Goal: Task Accomplishment & Management: Use online tool/utility

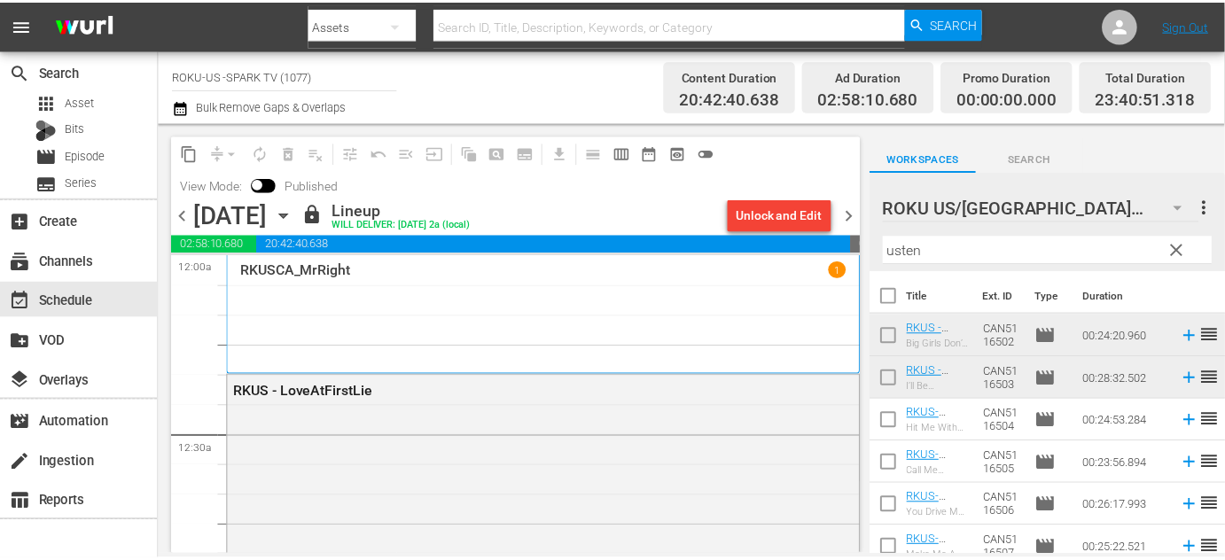
scroll to position [7983, 0]
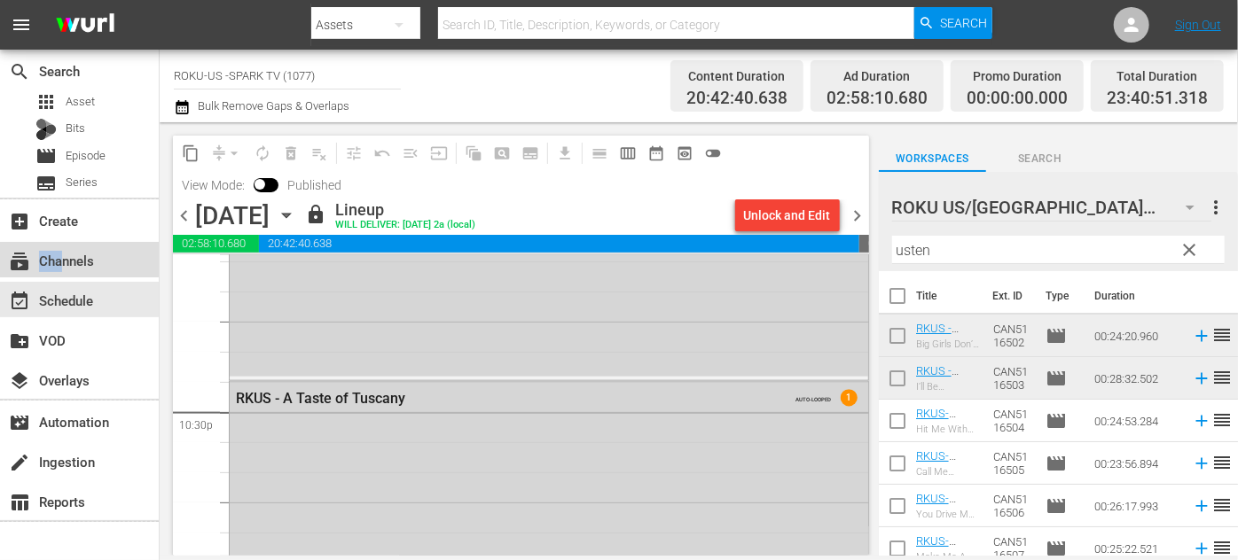
click at [64, 271] on div "subscriptions Channels" at bounding box center [79, 259] width 159 height 35
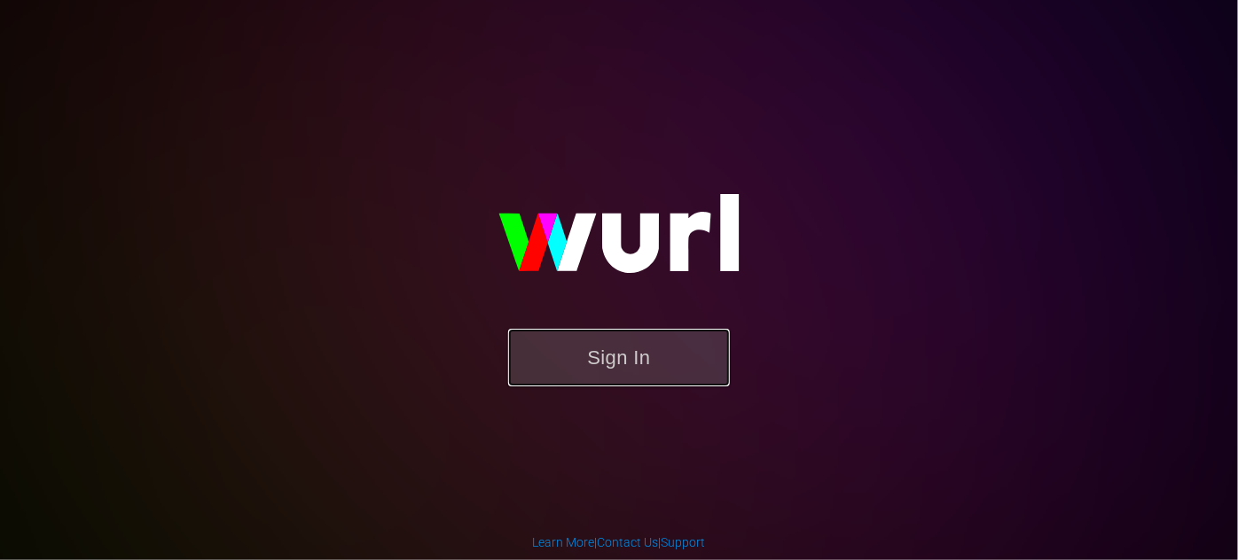
click at [643, 356] on button "Sign In" at bounding box center [619, 358] width 222 height 58
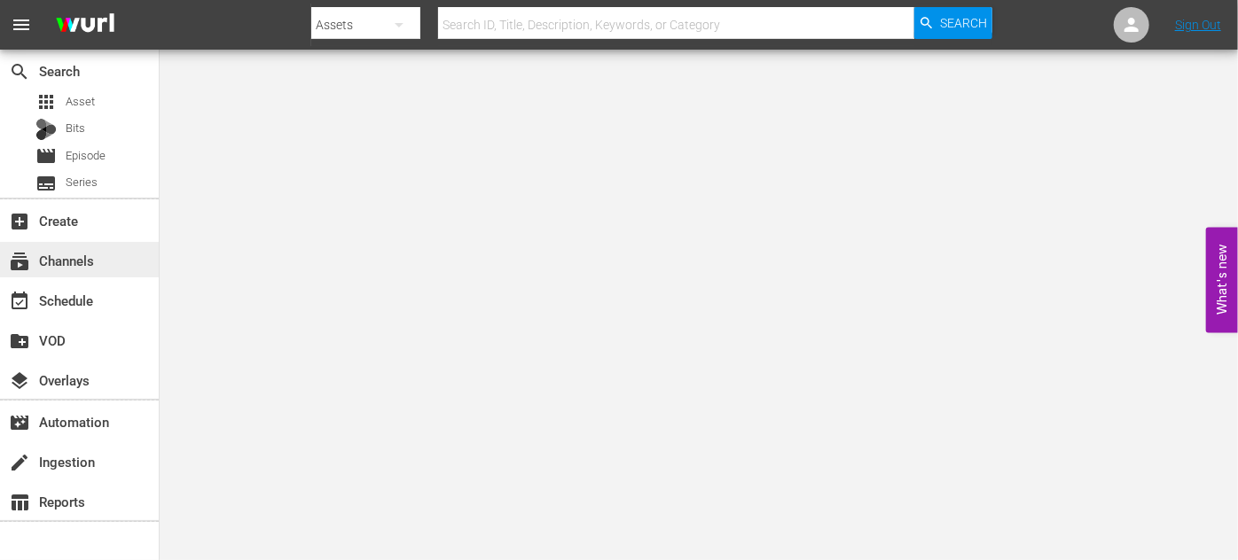
click at [80, 261] on div "subscriptions Channels" at bounding box center [49, 258] width 99 height 16
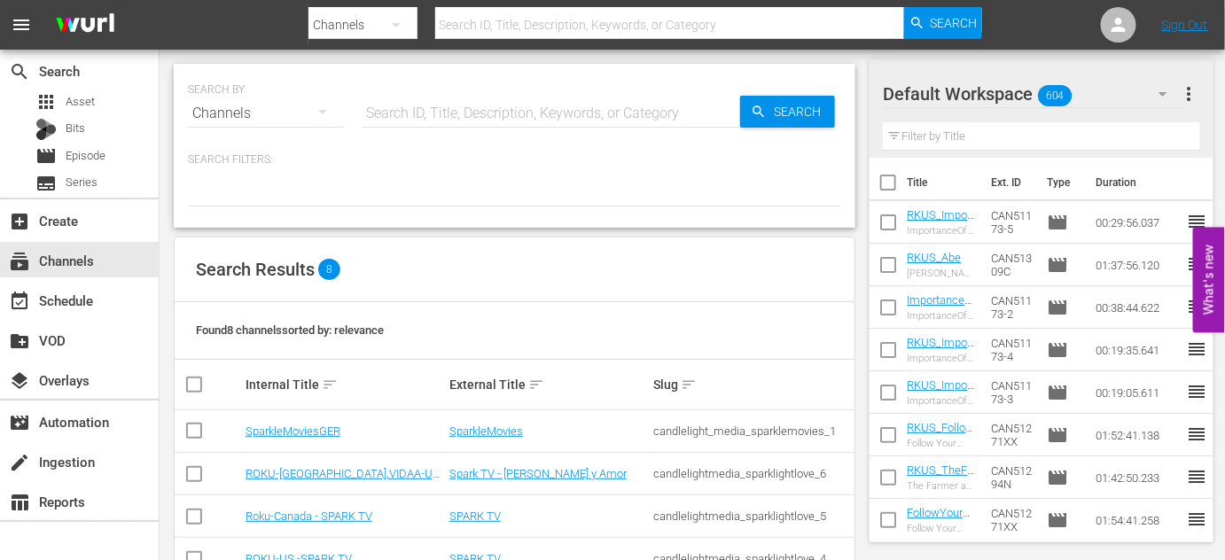
scroll to position [222, 0]
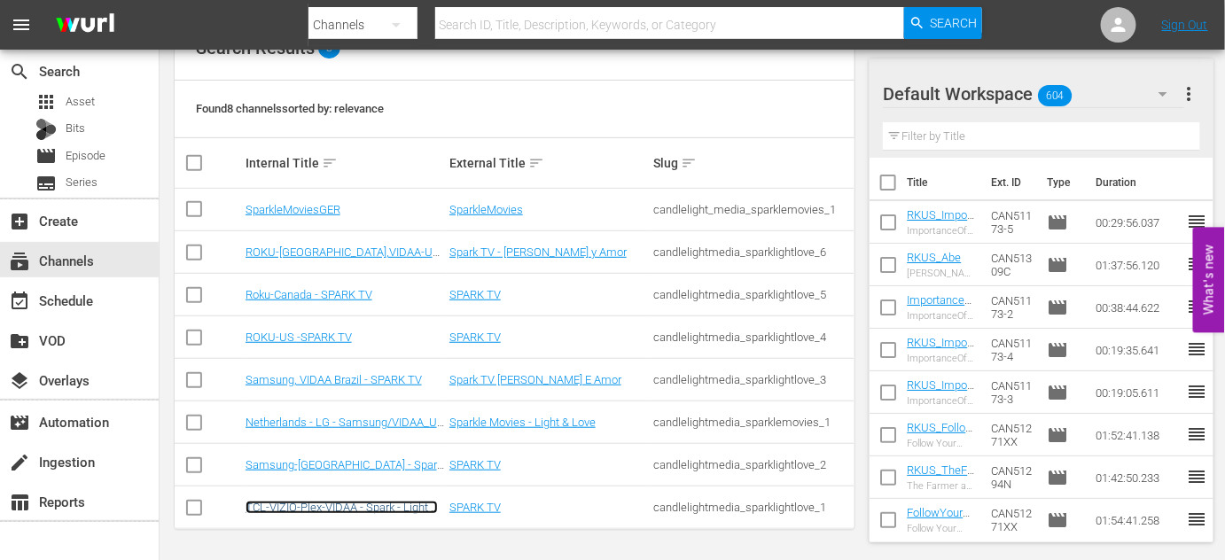
click at [365, 506] on link "TCL-VIZIO-Plex-VIDAA - Spark - Light & Love" at bounding box center [342, 514] width 192 height 27
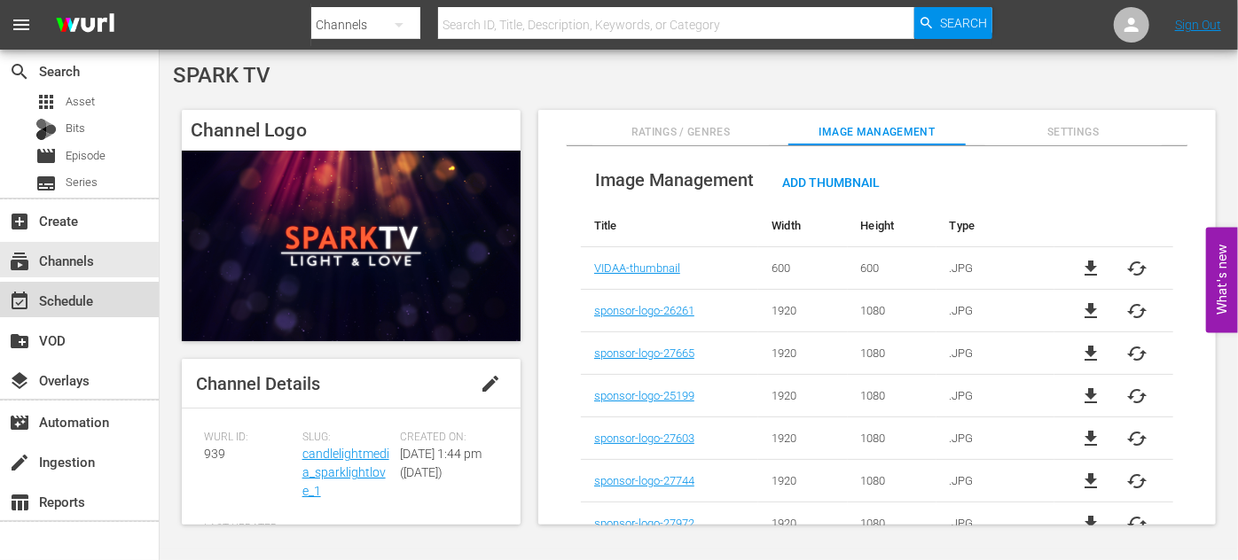
click at [97, 311] on div "event_available Schedule" at bounding box center [79, 299] width 159 height 35
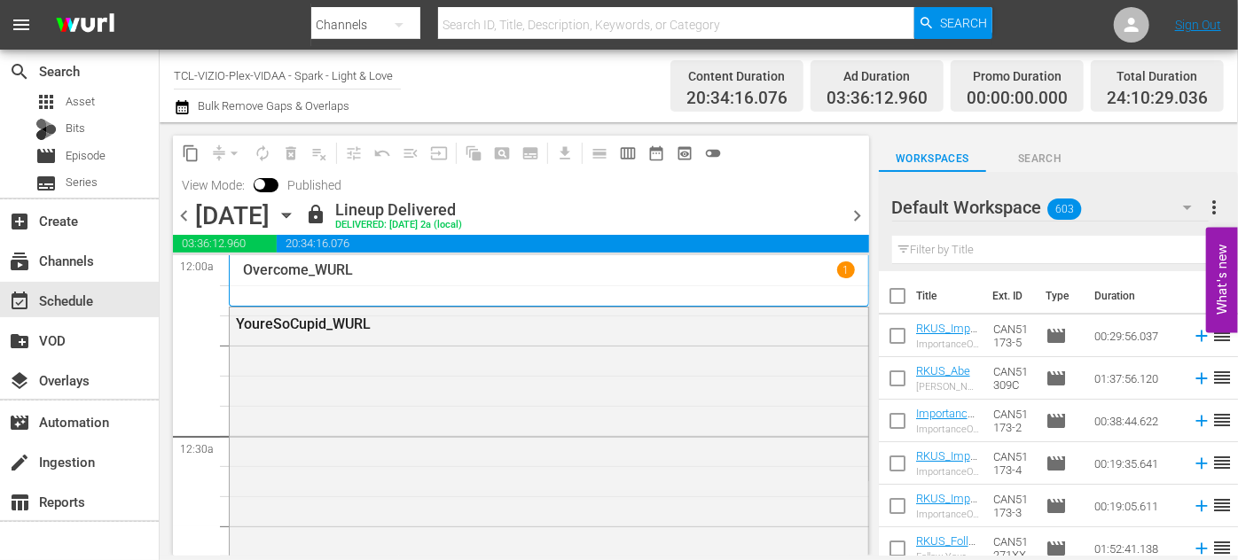
click at [296, 212] on icon "button" at bounding box center [287, 216] width 20 height 20
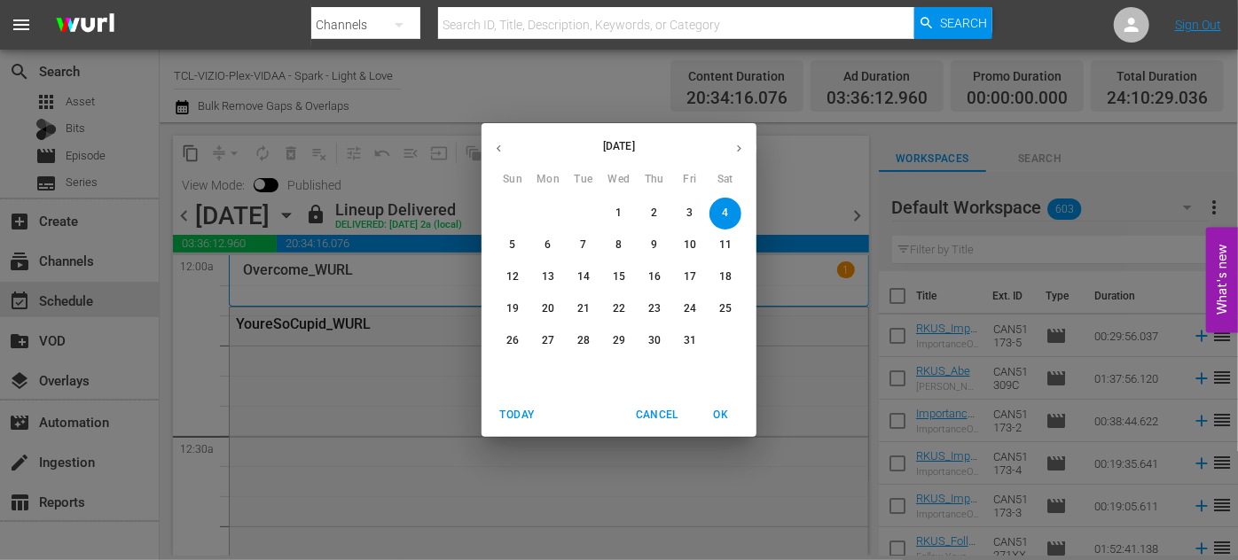
click at [583, 244] on p "7" at bounding box center [583, 245] width 6 height 15
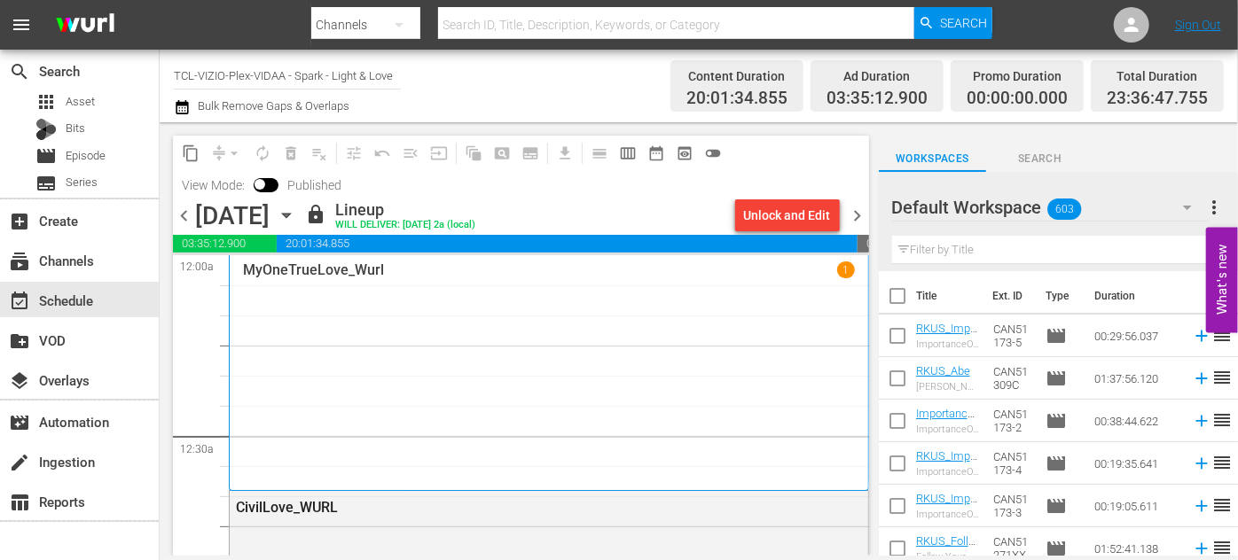
click at [296, 215] on icon "button" at bounding box center [287, 216] width 20 height 20
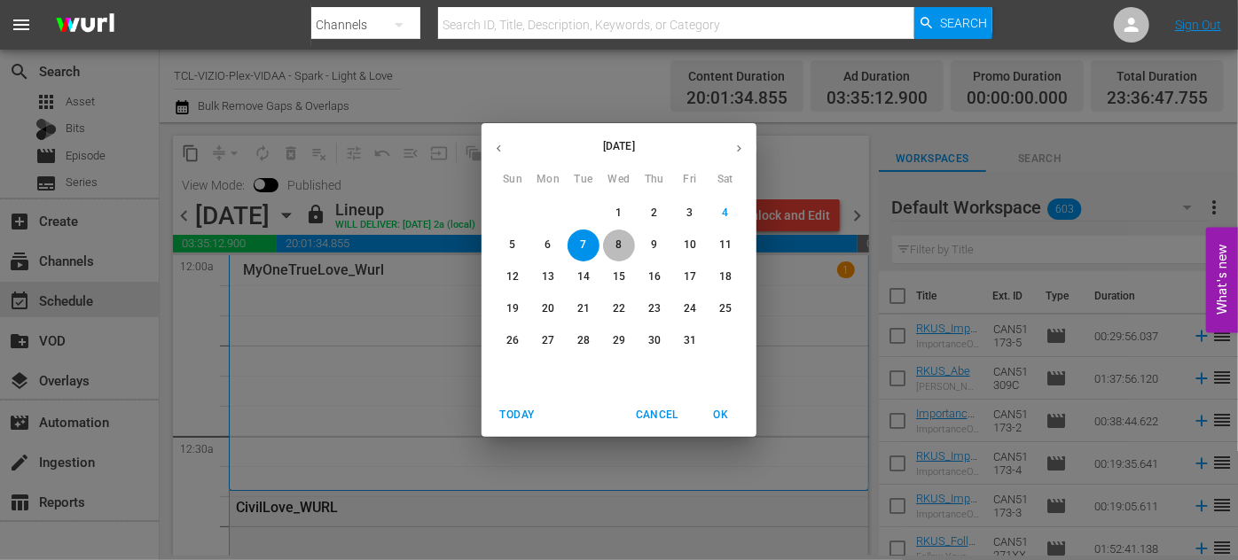
click at [617, 240] on p "8" at bounding box center [618, 245] width 6 height 15
